Goal: Check status: Check status

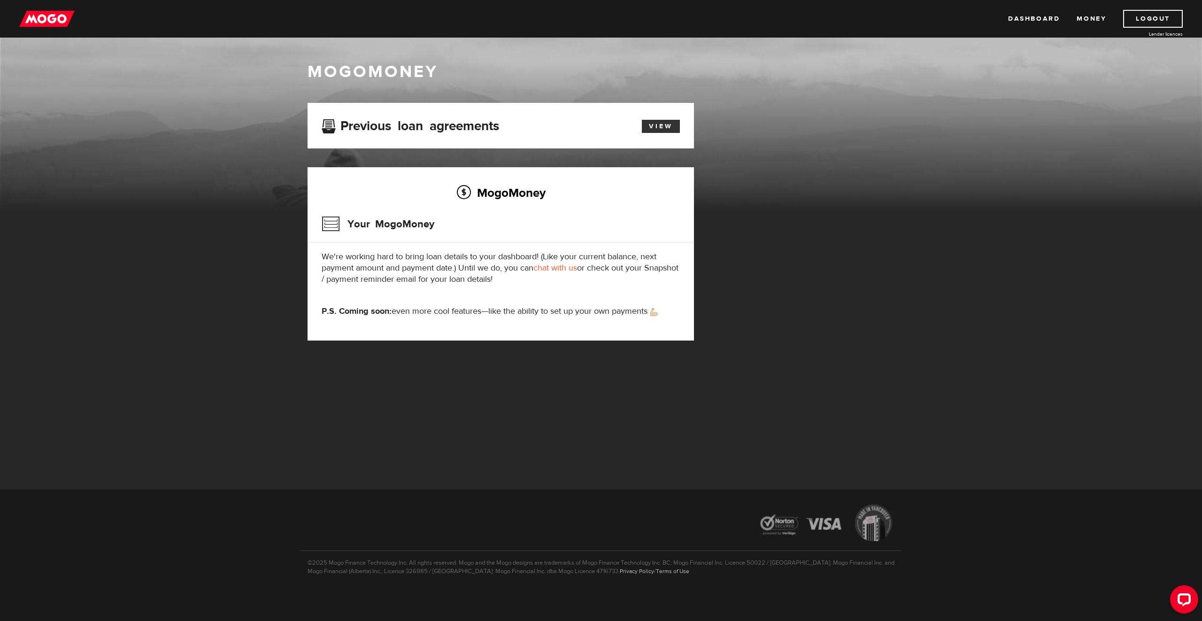
click at [671, 128] on link "View" at bounding box center [661, 126] width 38 height 13
click at [360, 222] on h3 "Your MogoMoney" at bounding box center [378, 224] width 113 height 24
click at [356, 135] on div "Previous loan agreements View" at bounding box center [500, 126] width 386 height 46
click at [371, 127] on h3 "Previous loan agreements" at bounding box center [410, 124] width 177 height 12
click at [35, 23] on img at bounding box center [46, 19] width 55 height 18
